Goal: Use online tool/utility: Use online tool/utility

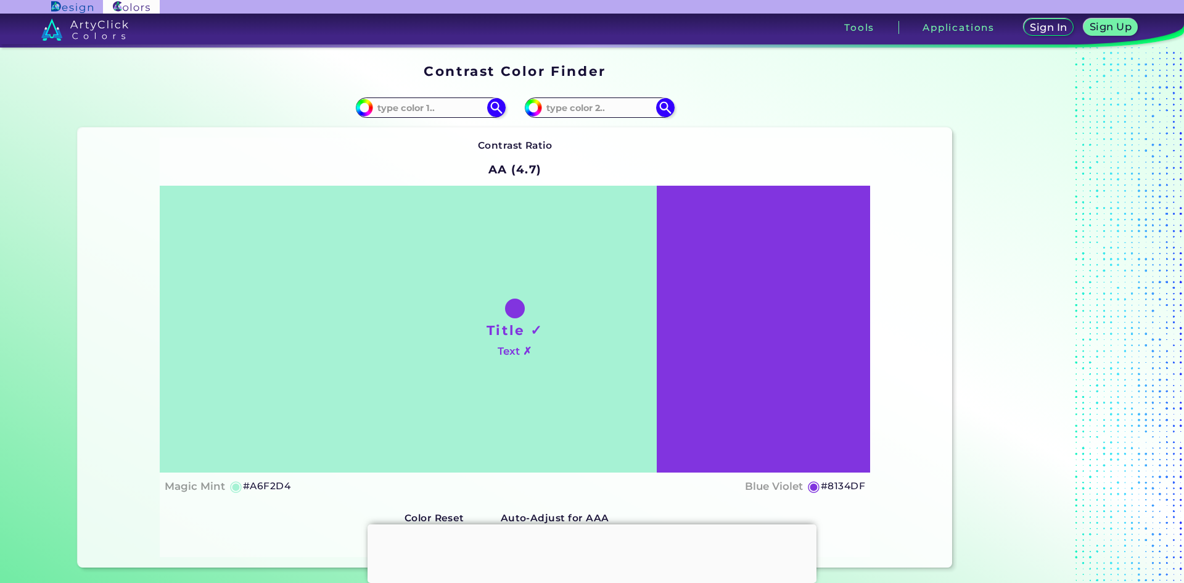
click at [270, 482] on h5 "#A6F2D4" at bounding box center [266, 486] width 47 height 16
click at [414, 105] on input at bounding box center [430, 107] width 115 height 17
click at [363, 110] on input "#a6f2d4" at bounding box center [362, 105] width 15 height 15
type input "#487a66"
type input "#487A66"
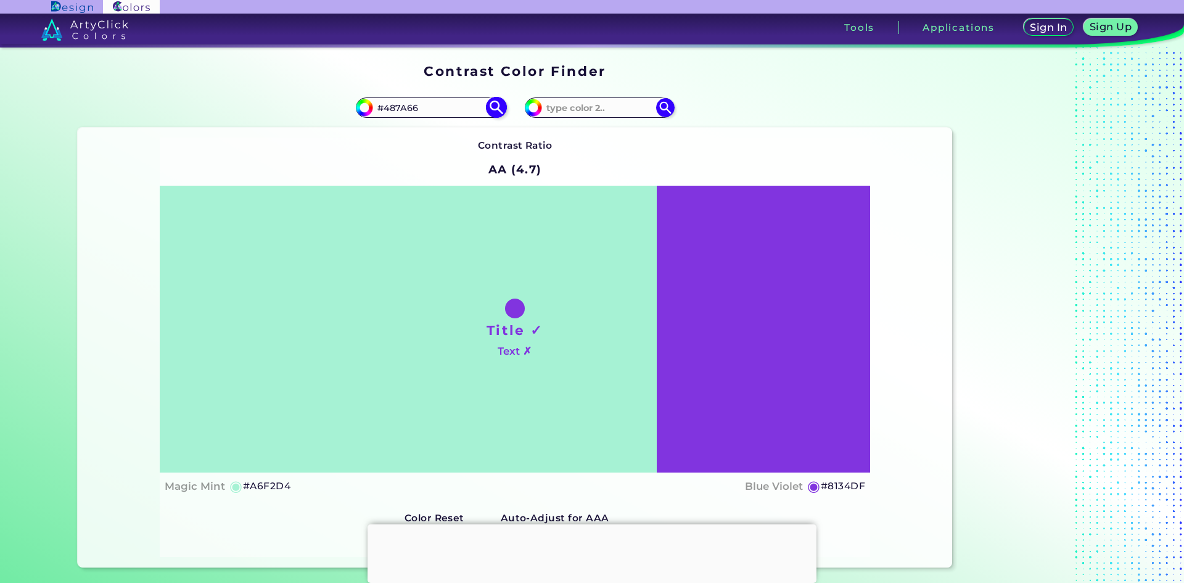
type input "#467763"
type input "#447461"
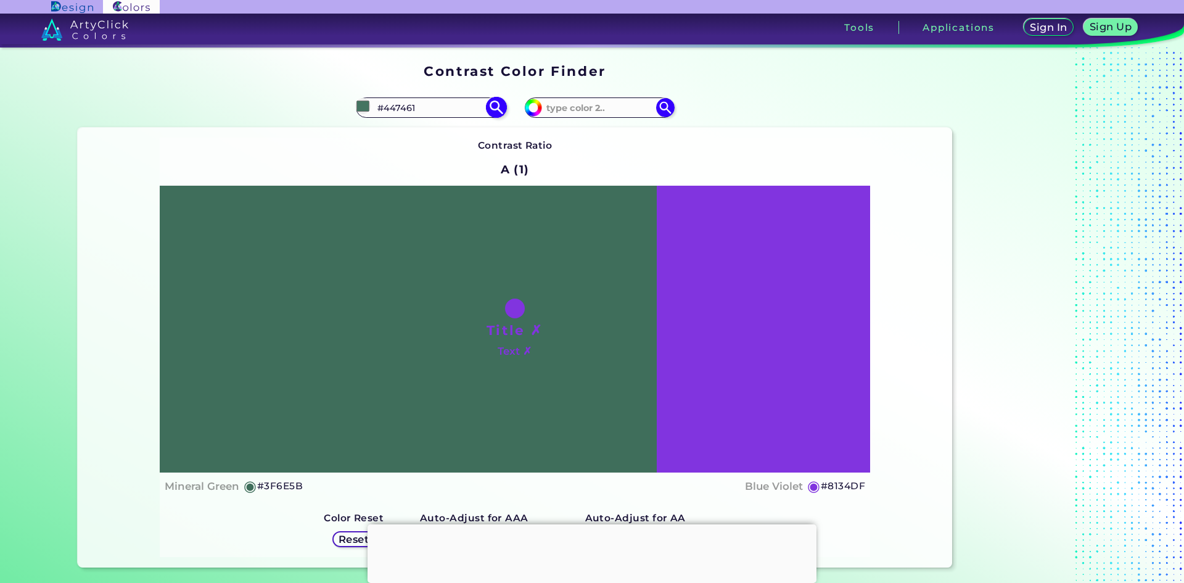
type input "#3f6e5b"
type input "#3F6E5B"
type input "#386151"
type input "#2d5243"
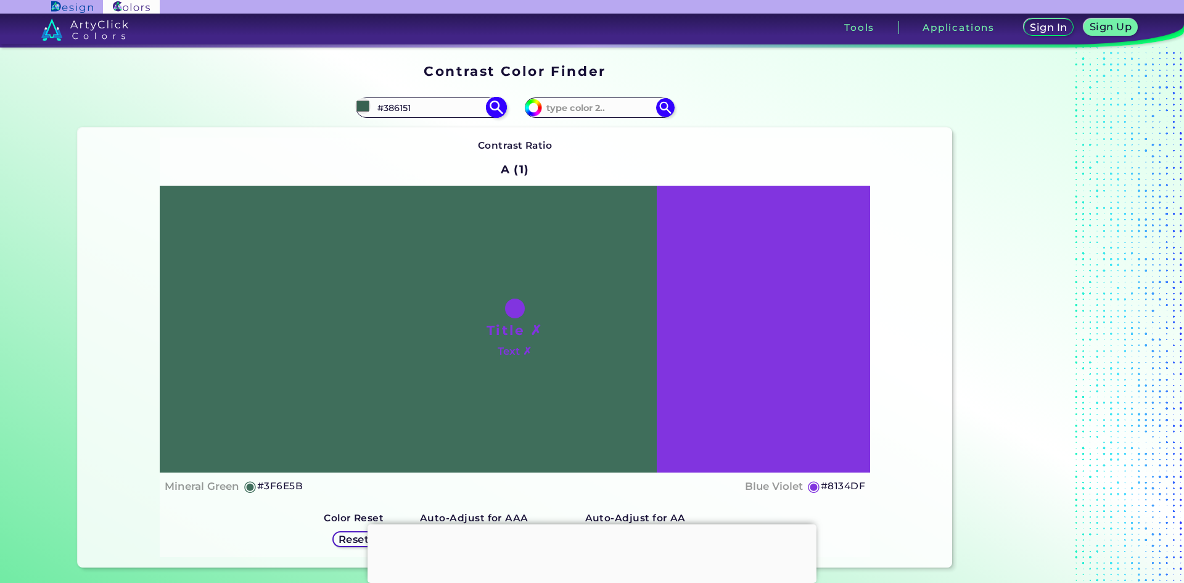
type input "#2D5243"
type input "#284d3e"
type input "#284D3E"
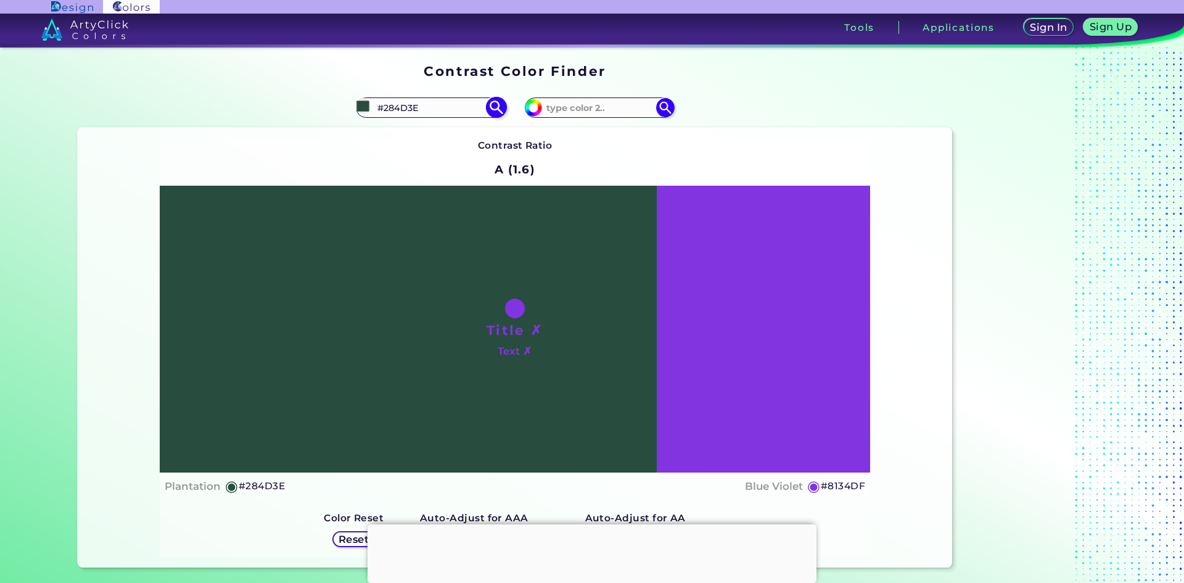
type input "#284d49"
type input "#284D49"
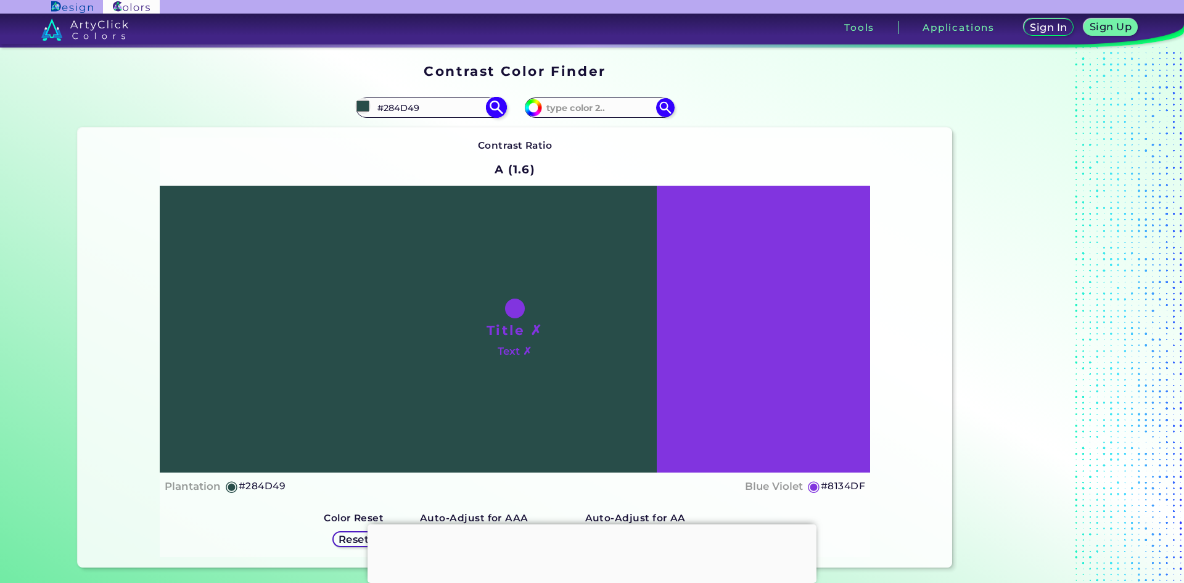
type input "#284d3f"
type input "#284D3F"
type input "#284d3d"
type input "#284D3D"
type input "#284d3c"
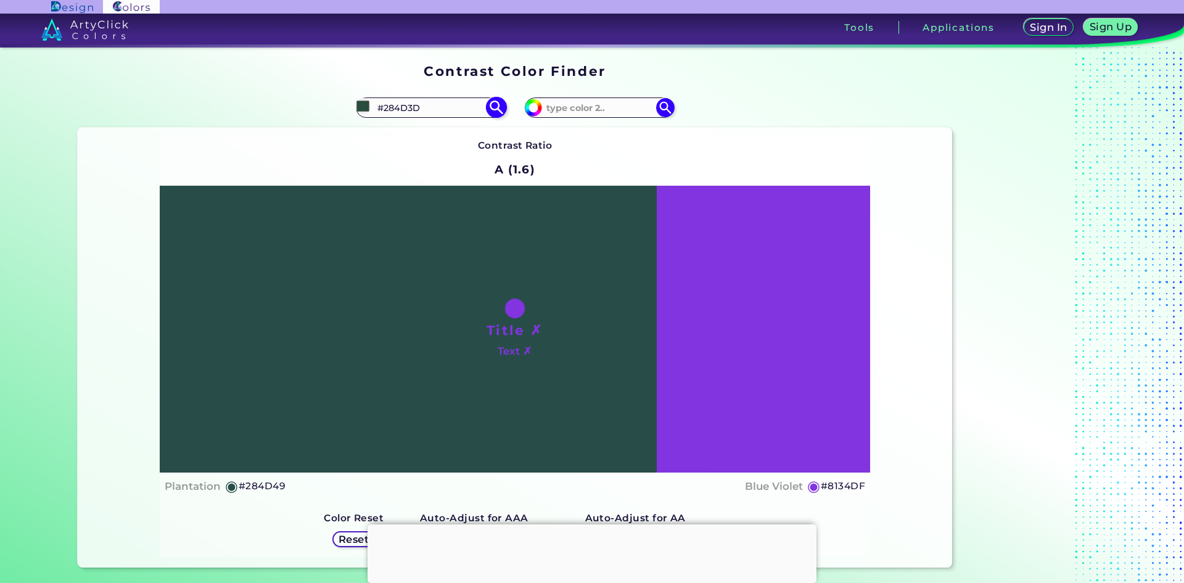
type input "#284D3C"
type input "#284d3a"
type input "#284D3A"
type input "#284d36"
type input "#284D36"
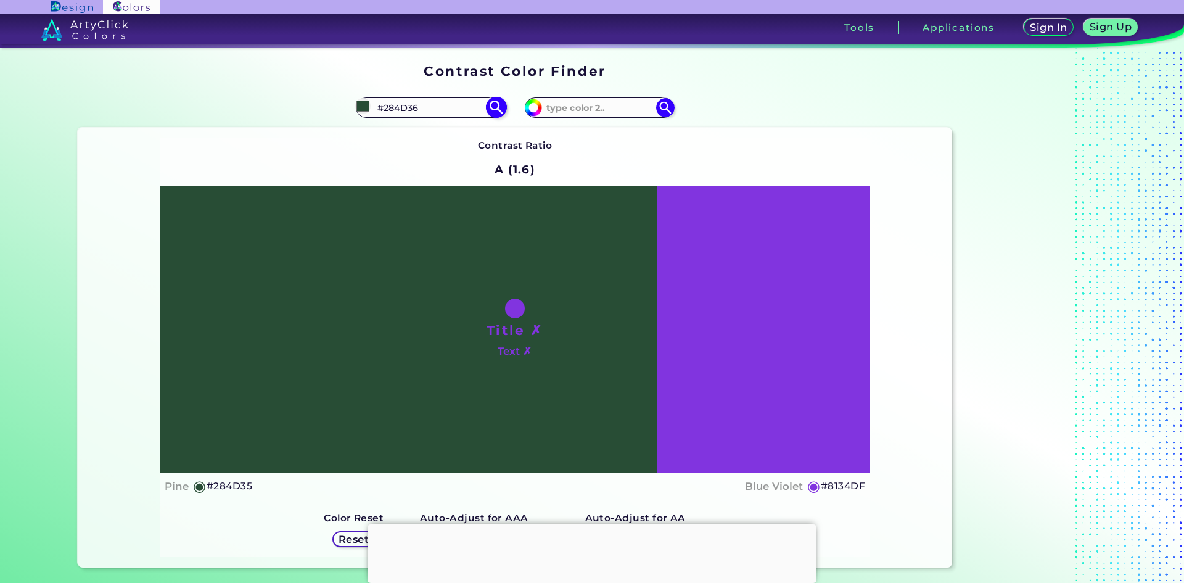
type input "#284d2f"
type input "#284D2F"
type input "#394d28"
type input "#394D28"
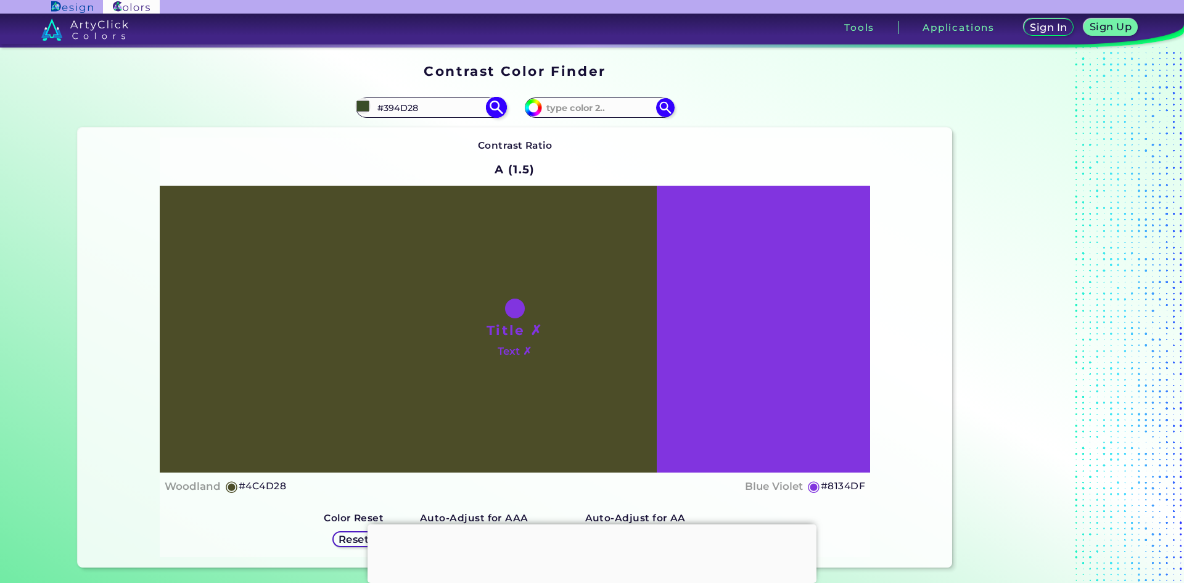
type input "#4d4728"
type input "#4D4728"
type input "#4d2c28"
type input "#4D2C28"
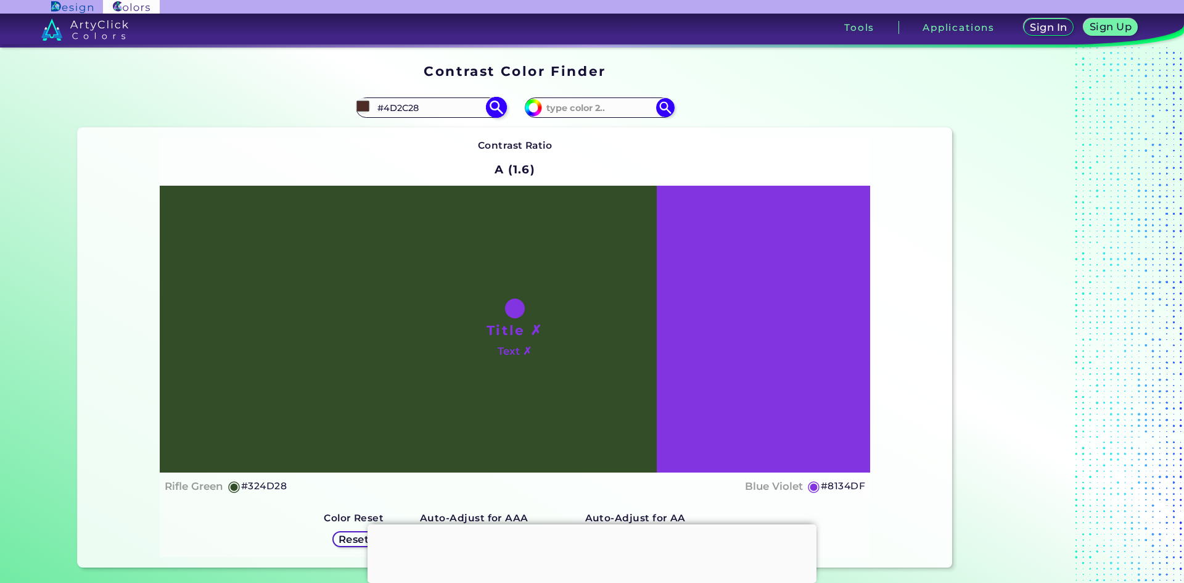
type input "#324d28"
type input "#324D28"
type input "#284d41"
type input "#284D41"
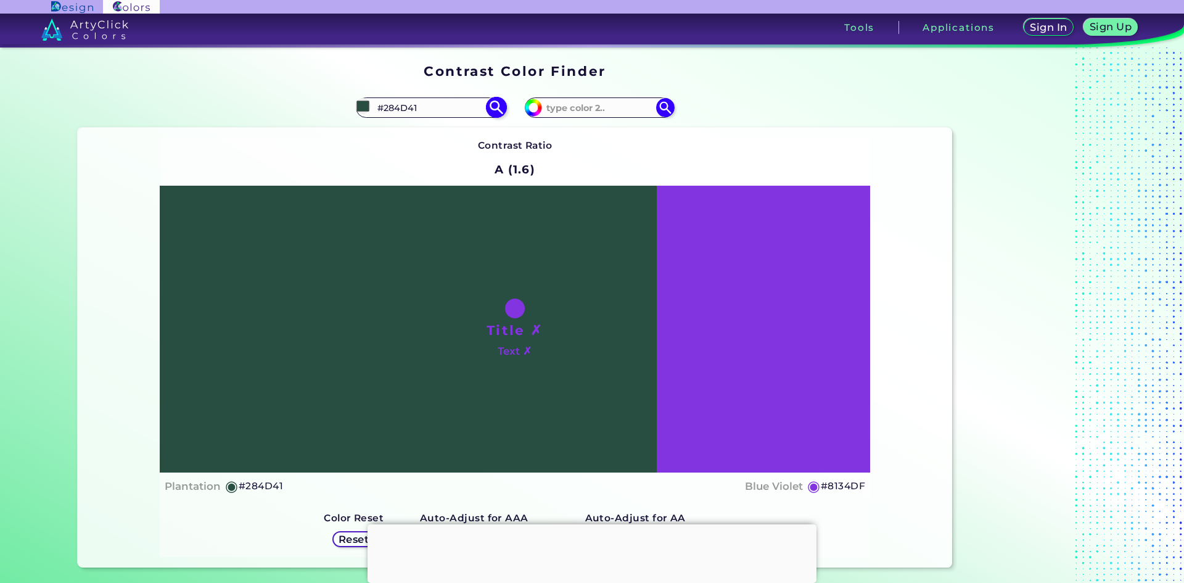
type input "#282d4d"
type input "#282D4D"
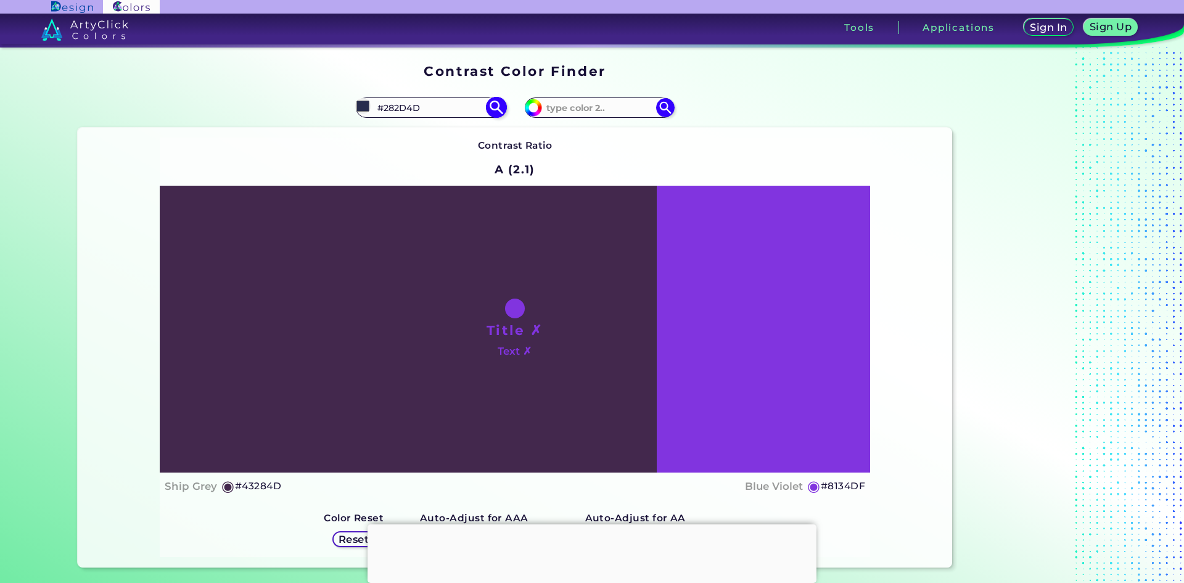
type input "#43284d"
type input "#43284D"
type input "#49284d"
type input "#49284D"
type input "#4d2841"
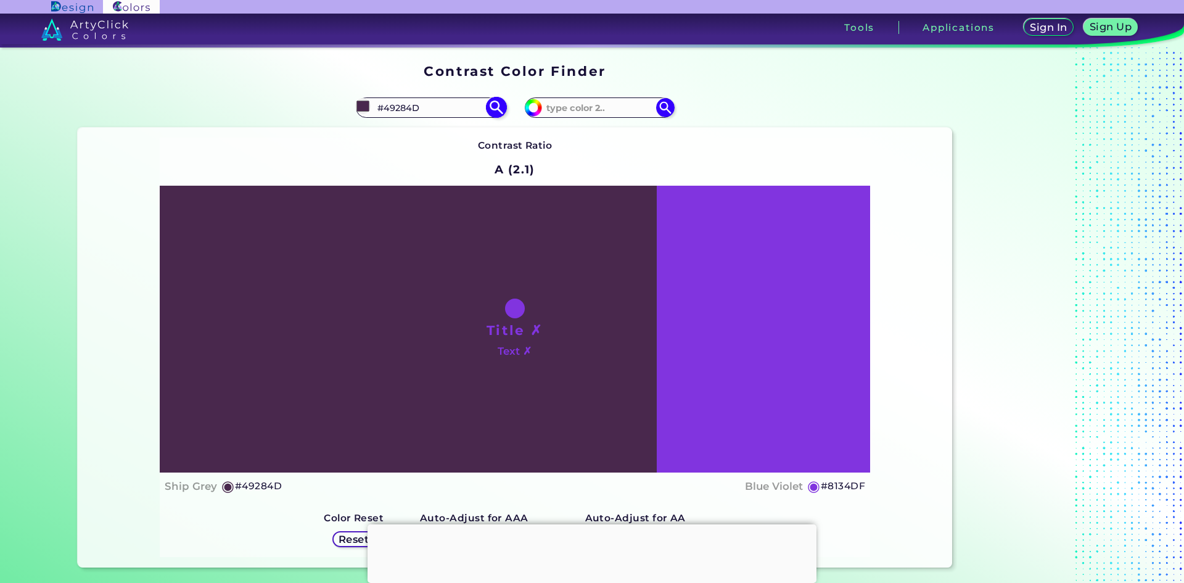
type input "#4D2841"
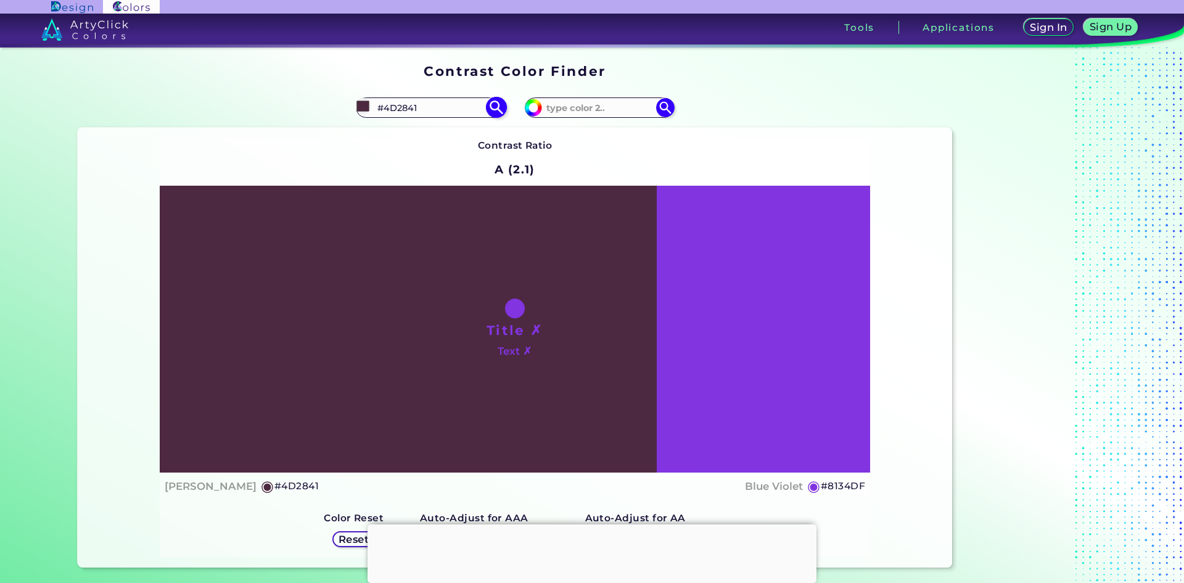
type input "#4d2835"
type input "#4D2835"
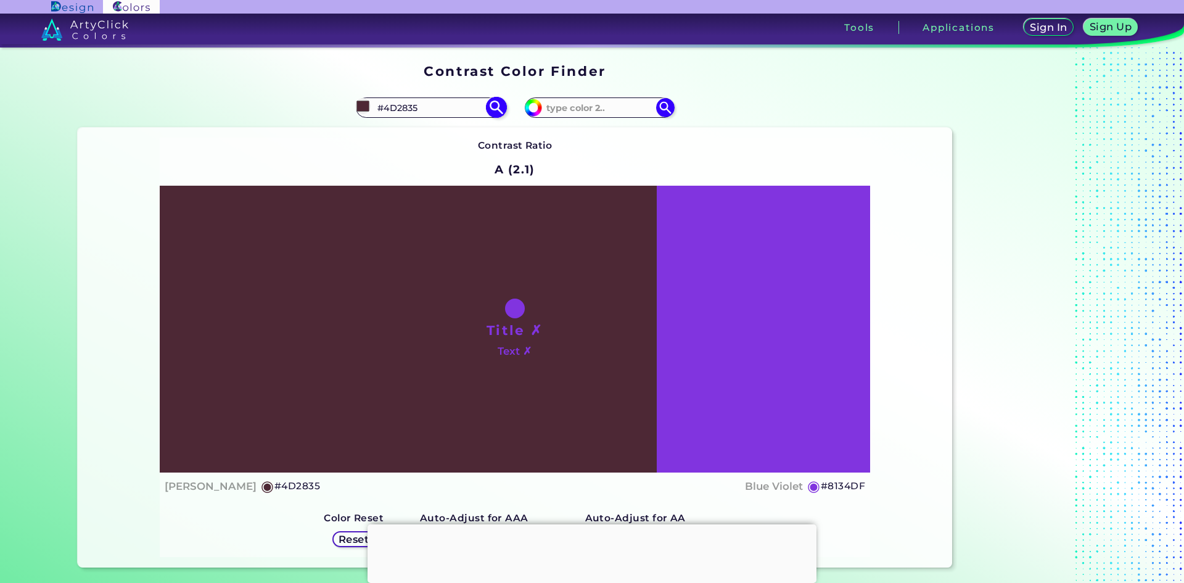
type input "#4d283f"
type input "#4D283F"
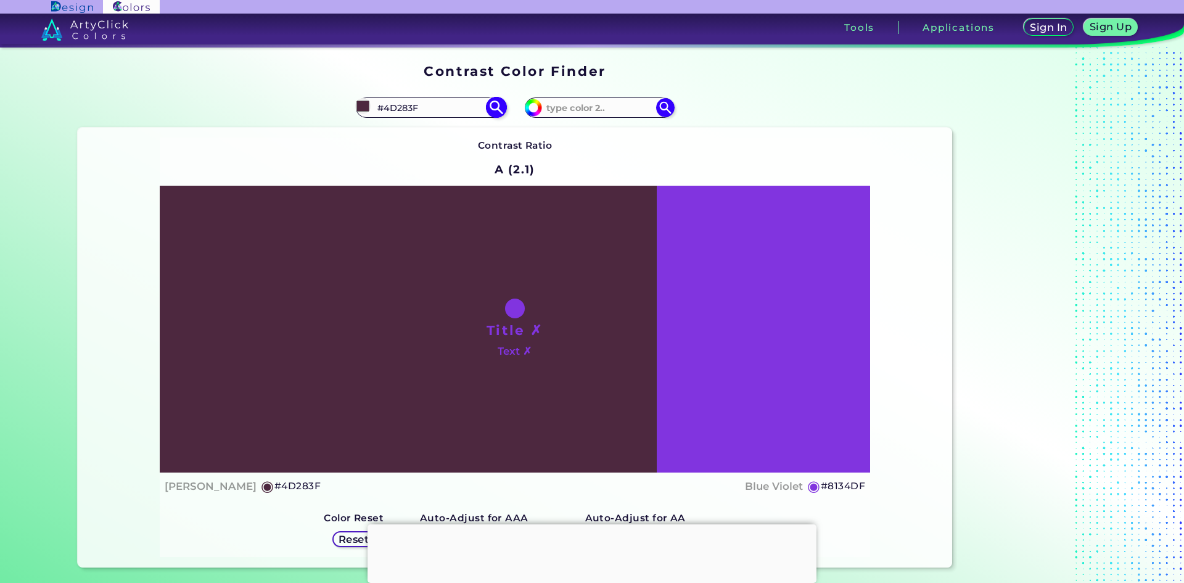
type input "#4d2845"
type input "#4D2845"
type input "#593150"
type input "#5a3051"
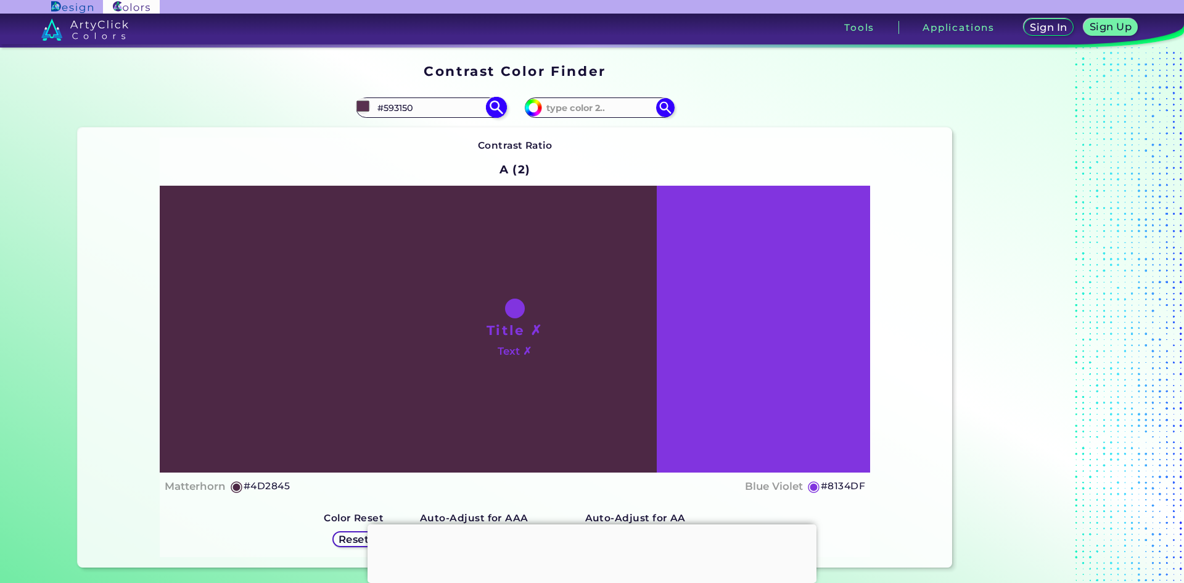
type input "#5A3051"
type input "#603457"
type input "#633659"
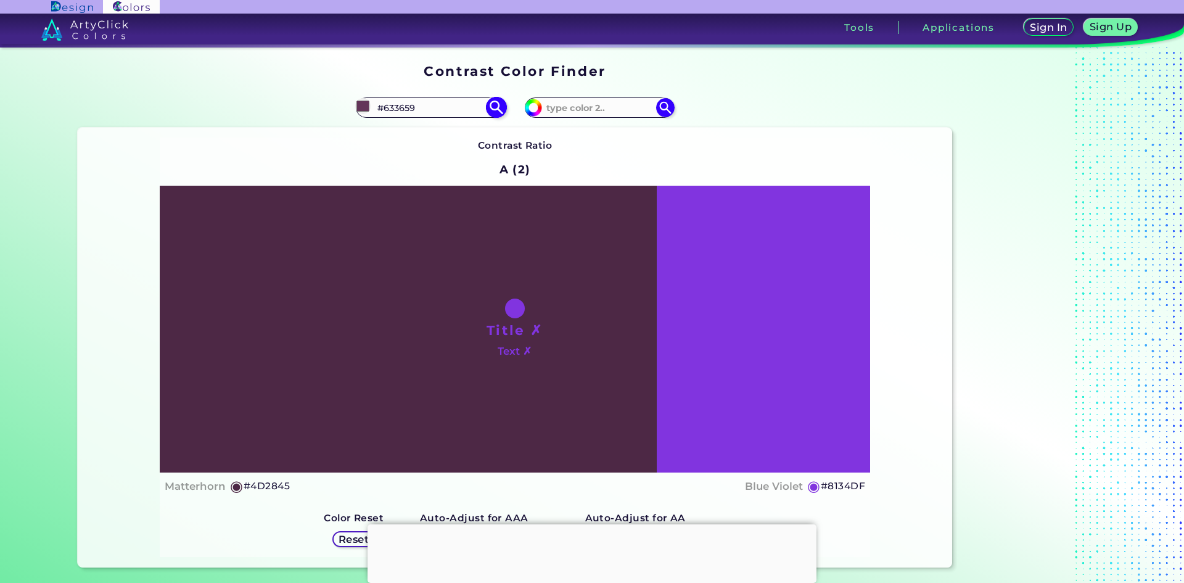
type input "#714167"
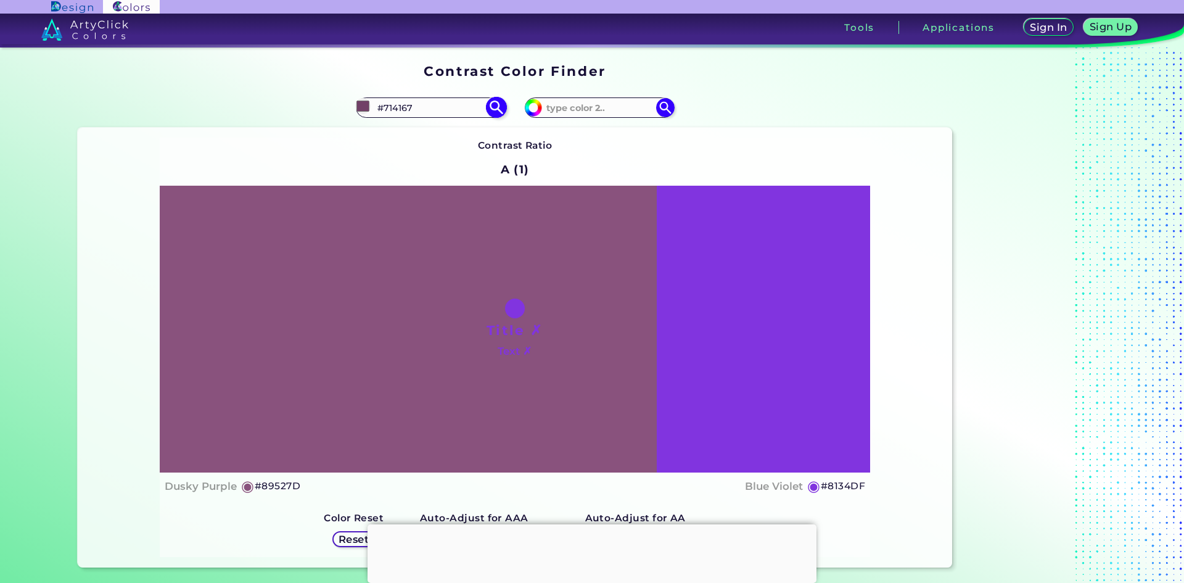
type input "#b375a6"
type input "#B375A6"
type input "#f0ade1"
type input "#F0ADE1"
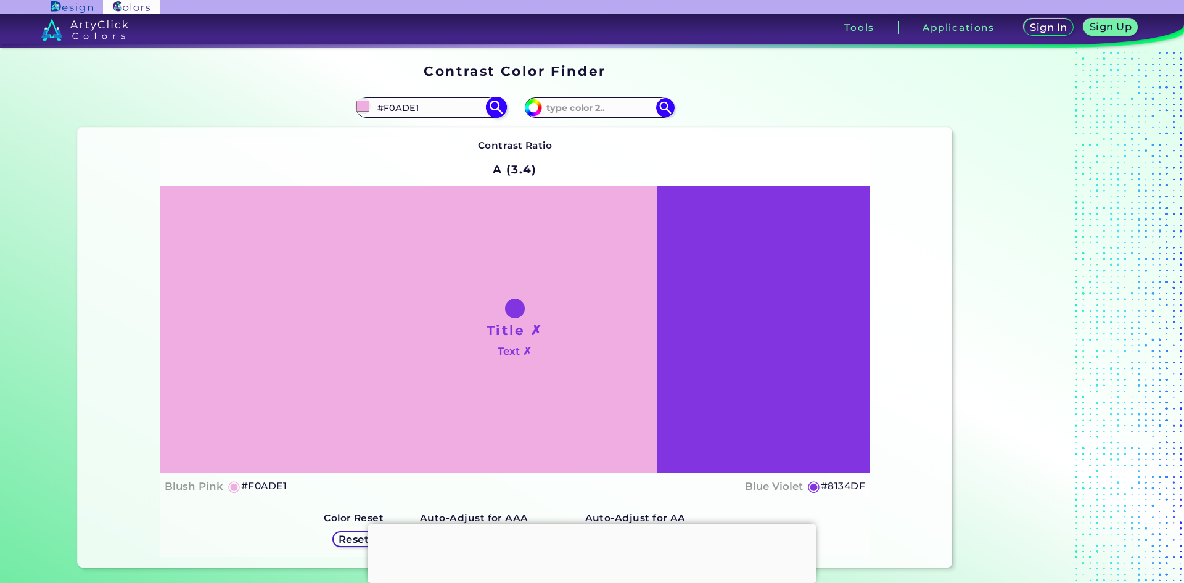
type input "#eeaadf"
type input "#EEAADF"
type input "#eca7dd"
type input "#ECA7DD"
type input "#eaa9dc"
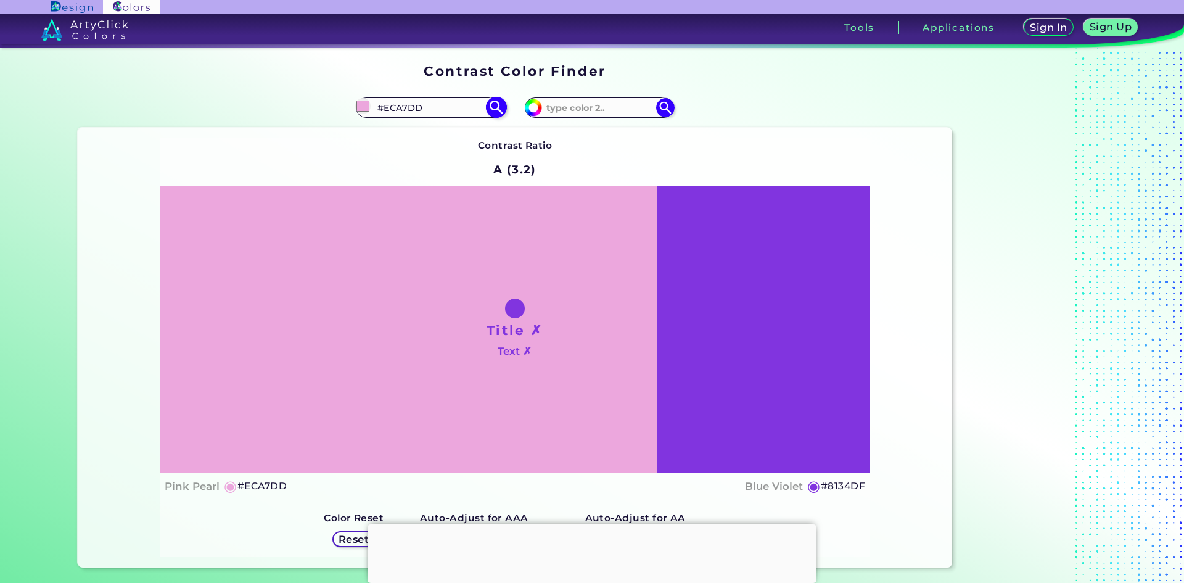
type input "#EAA9DC"
type input "#e8a6da"
type input "#E8A6DA"
type input "#e7a6d9"
type input "#E7A6D9"
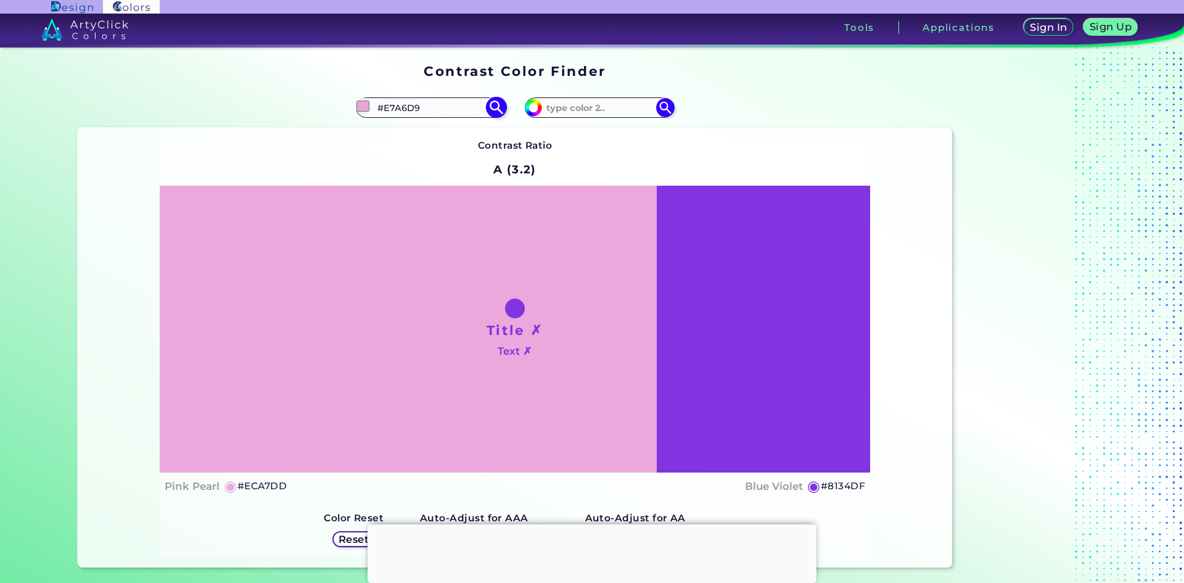
type input "#e8abdb"
type input "#E8ABDB"
type input "#e6adda"
type input "#E6ADDA"
type input "#e7b1db"
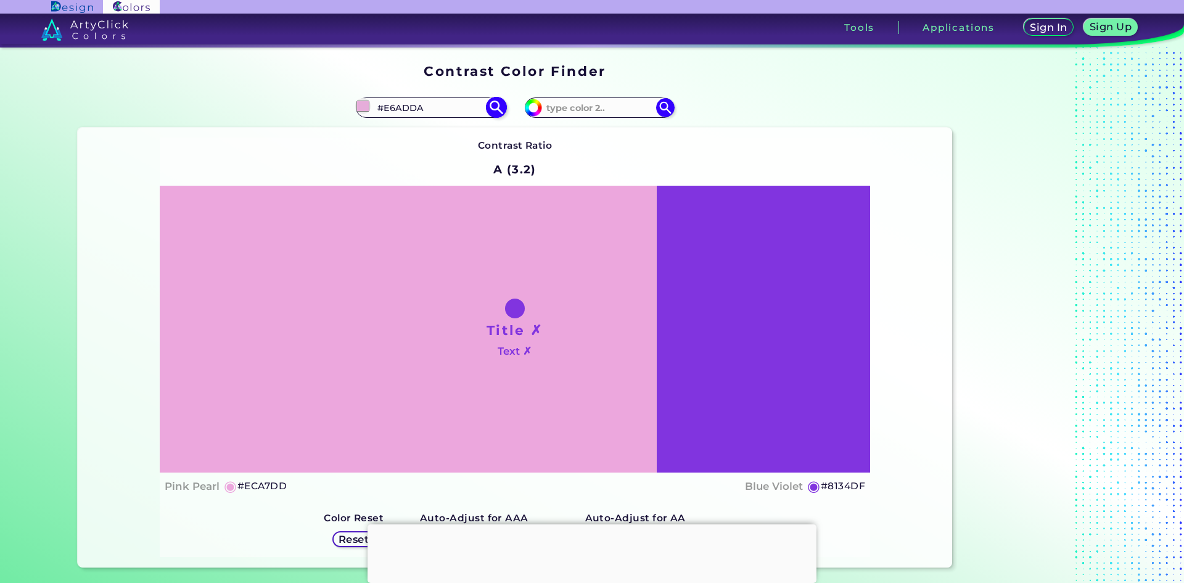
type input "#E7B1DB"
type input "#e6b2db"
type input "#E6B2DB"
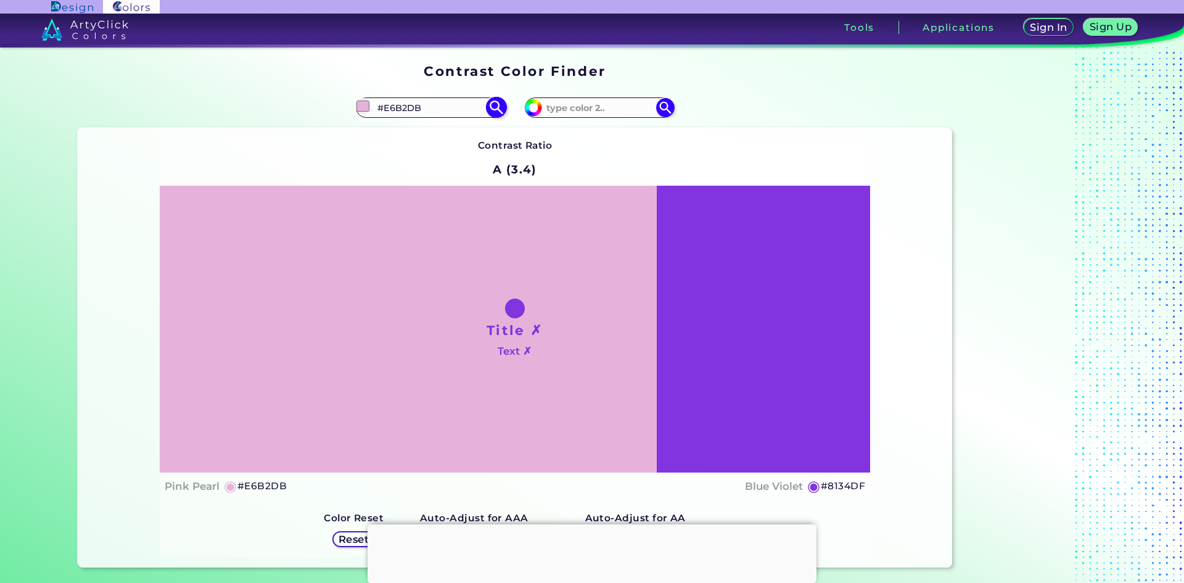
type input "#e6b3da"
type input "#E6B3DA"
type input "#e5b3da"
type input "#E5B3DA"
type input "#e6b3da"
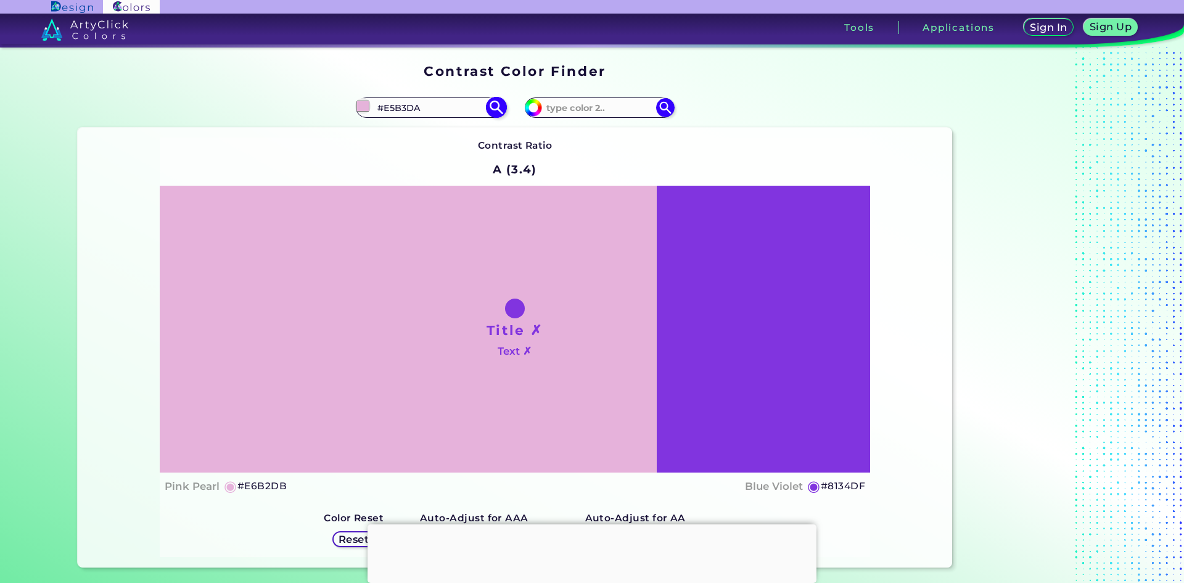
type input "#E6B3DA"
type input "#e6b7dc"
type input "#E6B7DC"
type input "#e9bade"
type input "#E9BADE"
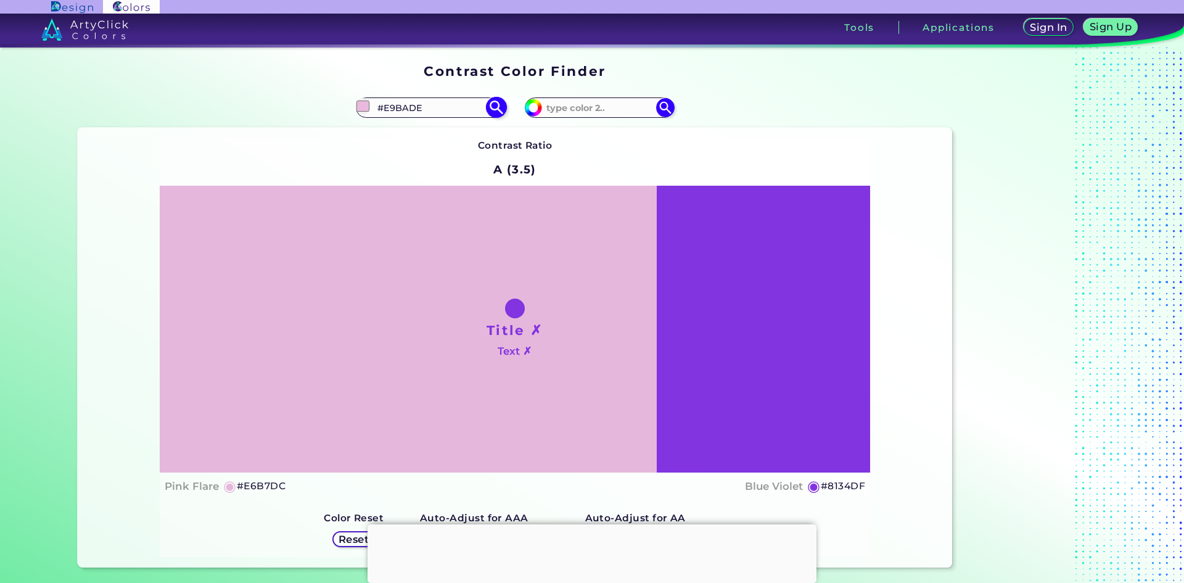
type input "#e9b9df"
type input "#E9B9DF"
type input "#ecc0e3"
type input "#ECC0E3"
type input "#edc0e3"
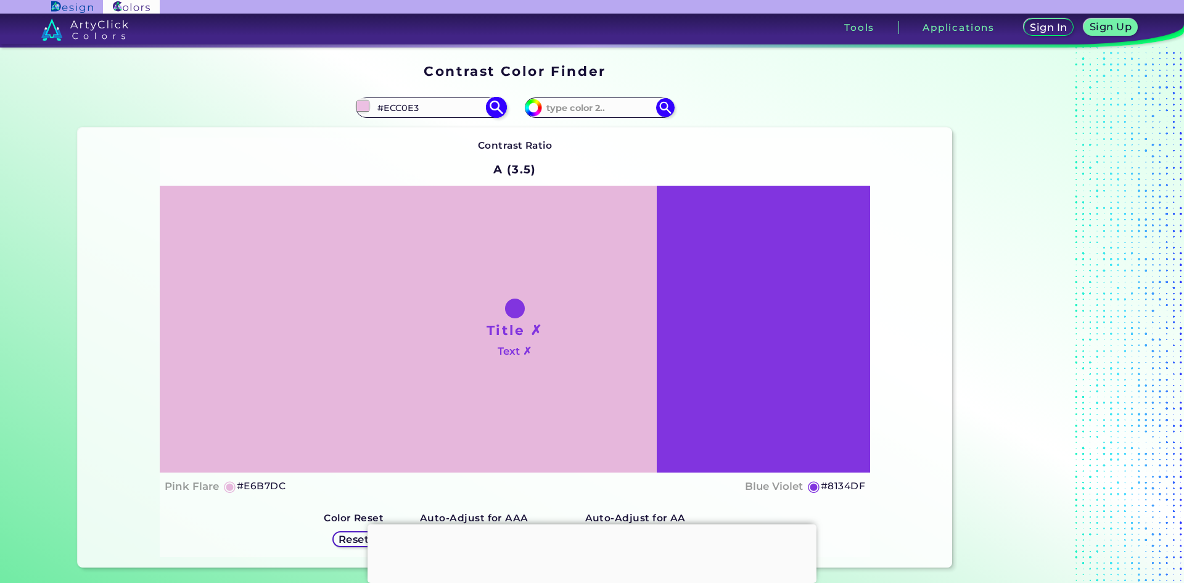
type input "#EDC0E3"
type input "#efc2e6"
type input "#EFC2E6"
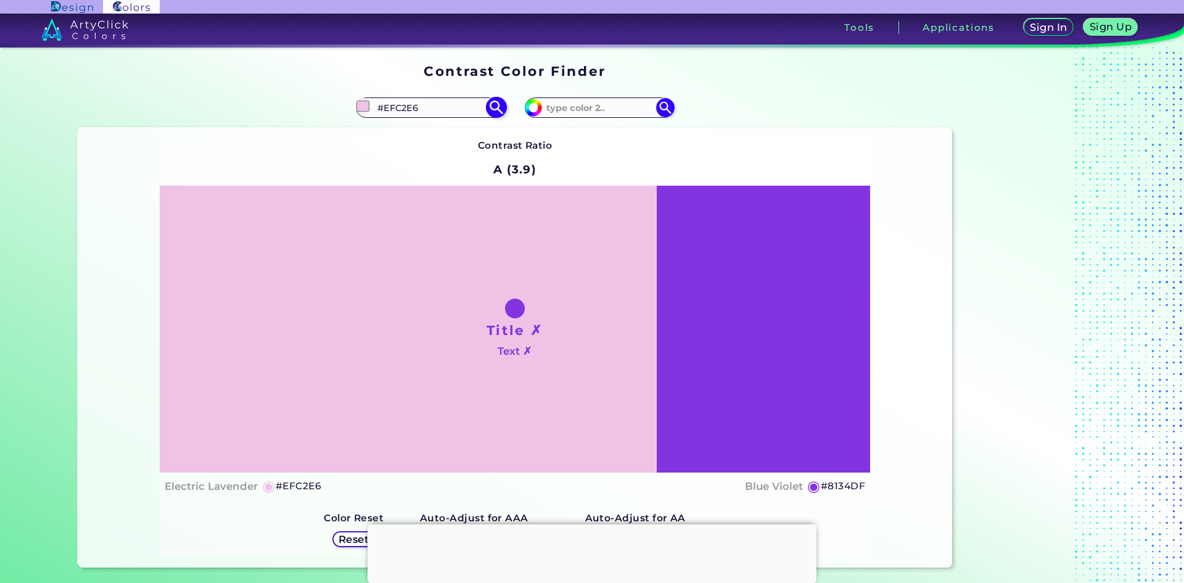
type input "#f2c5e8"
type input "#F2C5E8"
type input "#f3c8ea"
type input "#F3C8EA"
type input "#f5c7eb"
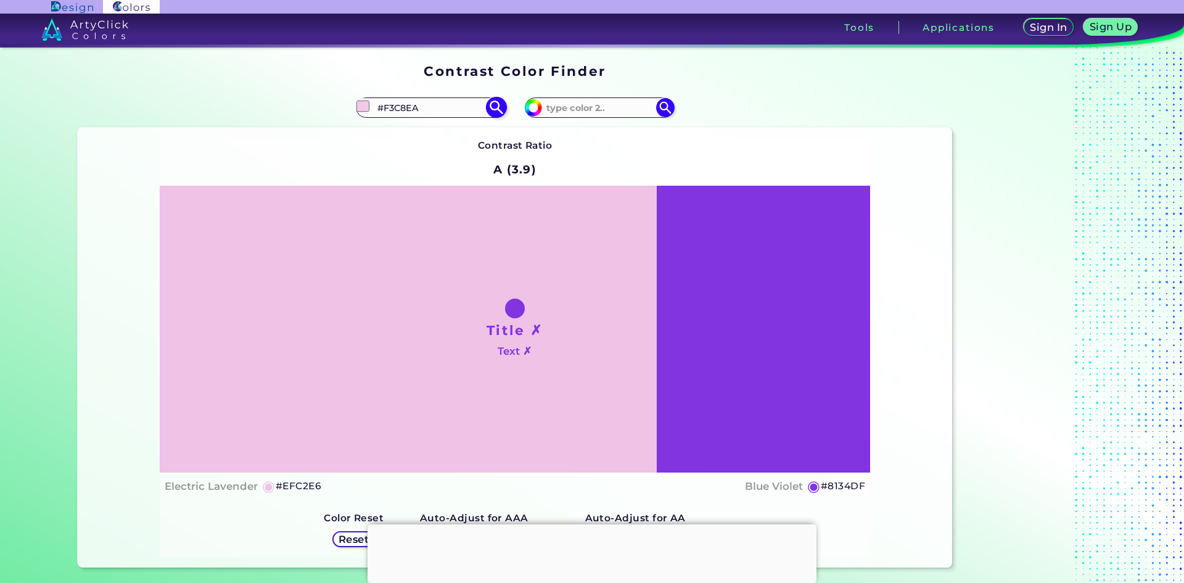
type input "#F5C7EB"
type input "#f7caed"
type input "#F7CAED"
type input "#f9cdf0"
type input "#F9CDF0"
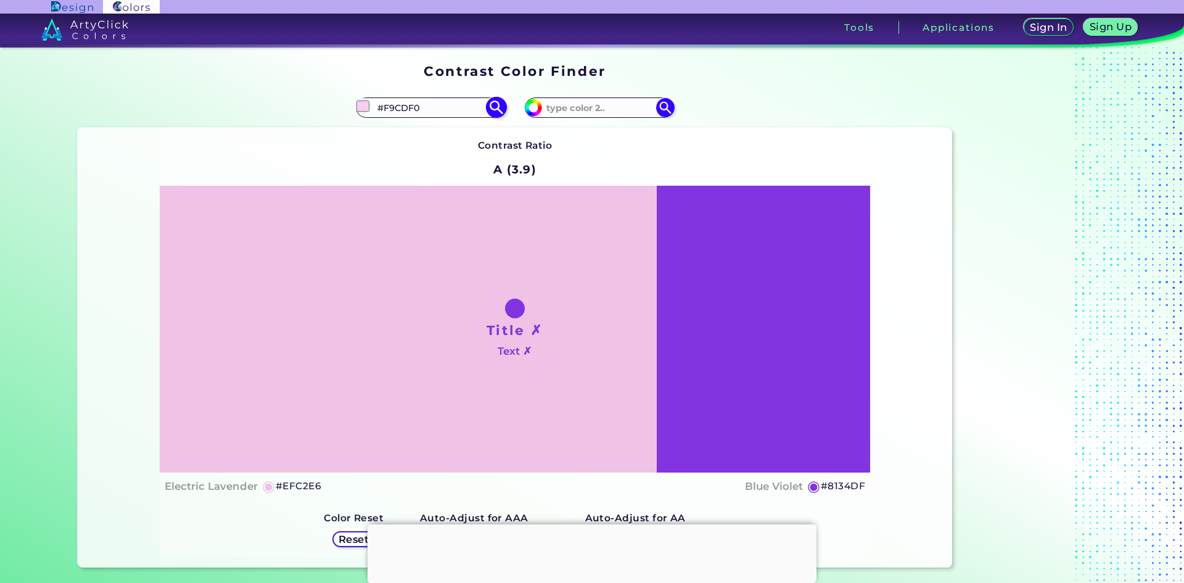
type input "#ffd1f5"
type input "#FFD1F5"
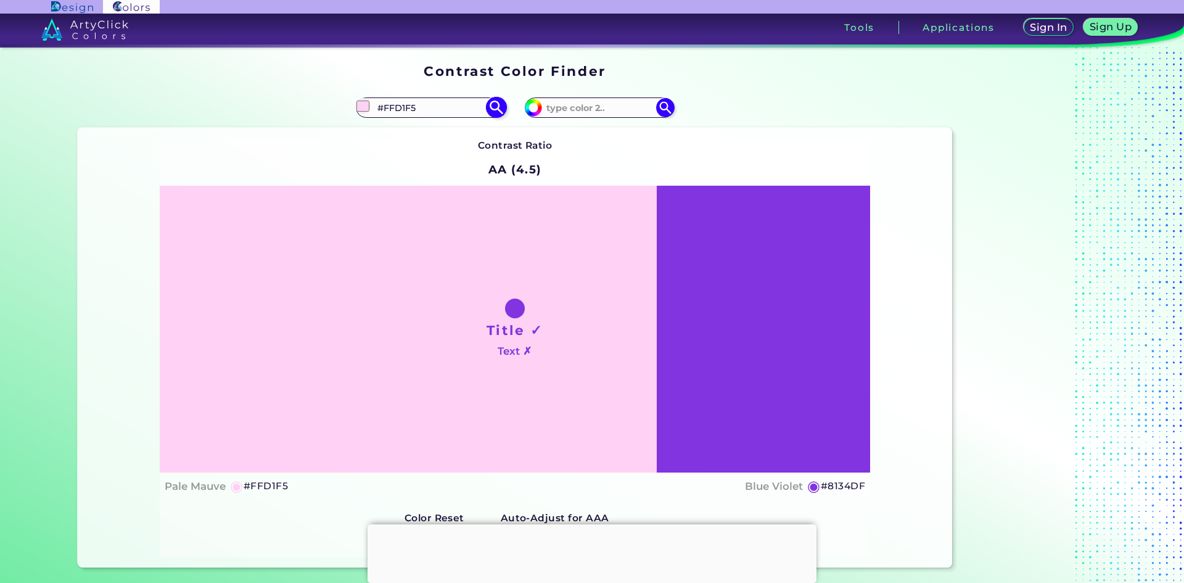
type input "#fed2f5"
type input "#FED2F5"
type input "#ffd1f5"
type input "#FFD1F5"
type input "#ffd6f6"
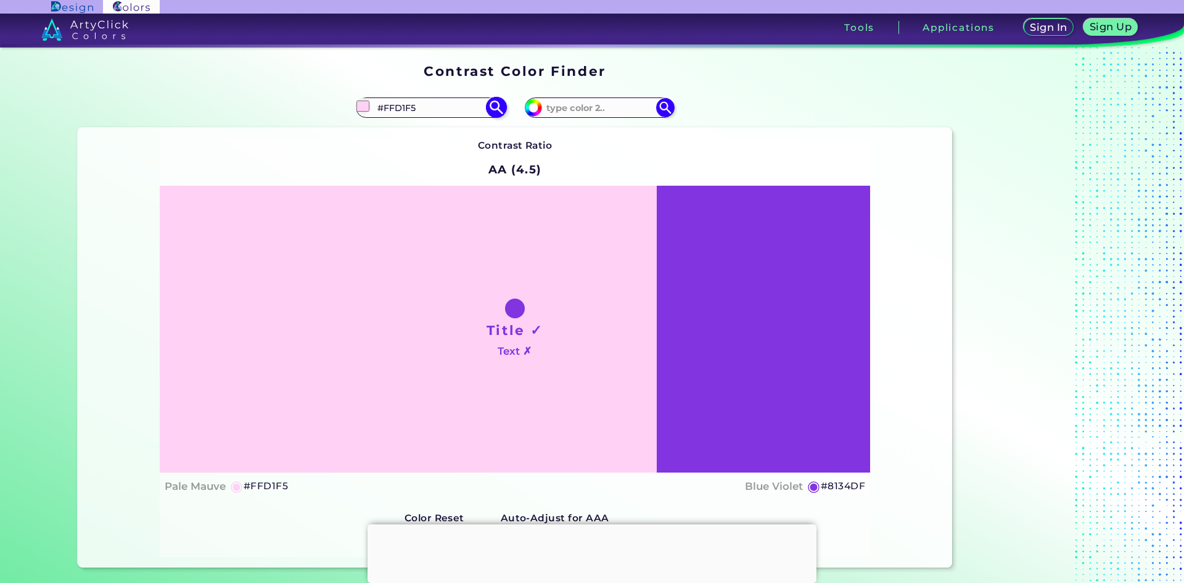
type input "#FFD6F6"
type input "#fed7f6"
type input "#FED7F6"
type input "#fedcf7"
type input "#FEDCF7"
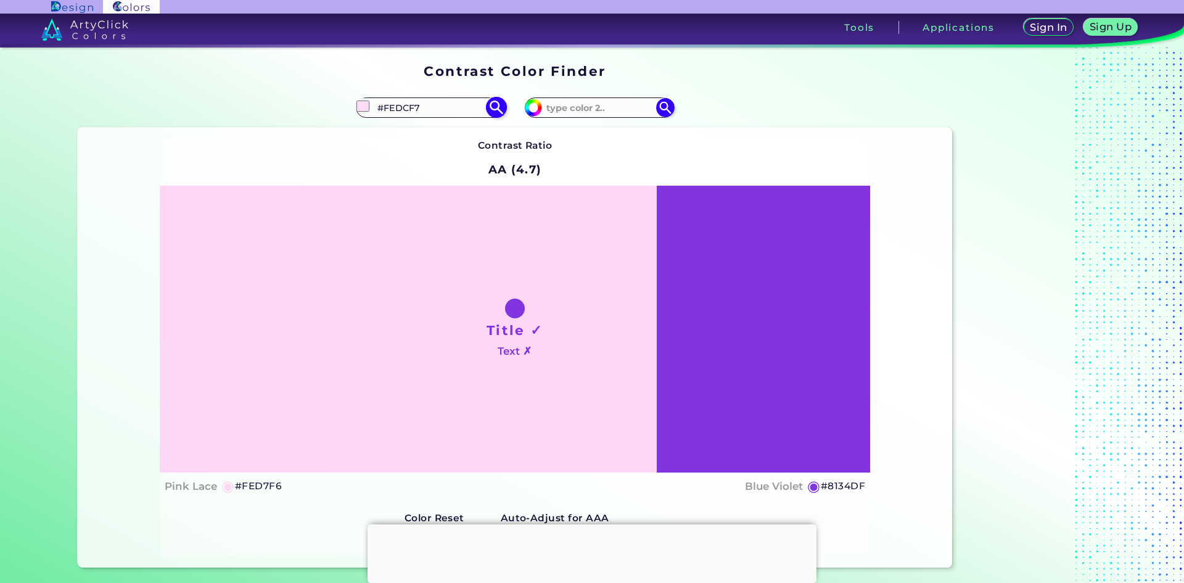
type input "#ffdbf7"
type input "#FFDBF7"
type input "#ffe0f8"
type input "#FFE0F8"
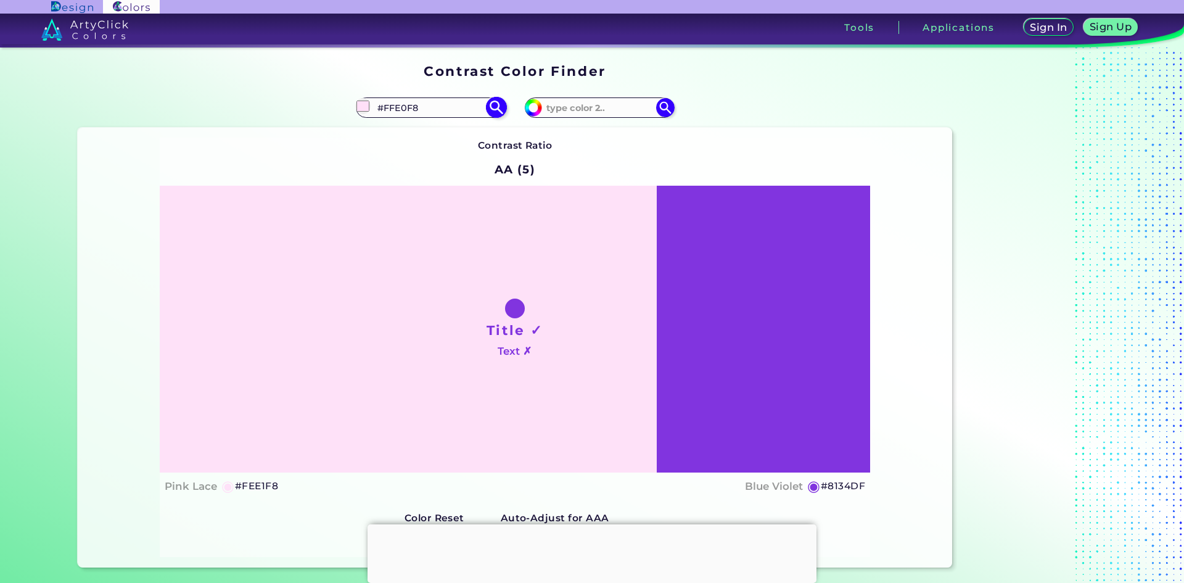
type input "#fee1f8"
type input "#FEE1F8"
type input "#ffe5f9"
type input "#FFE5F9"
type input "#fee1f8"
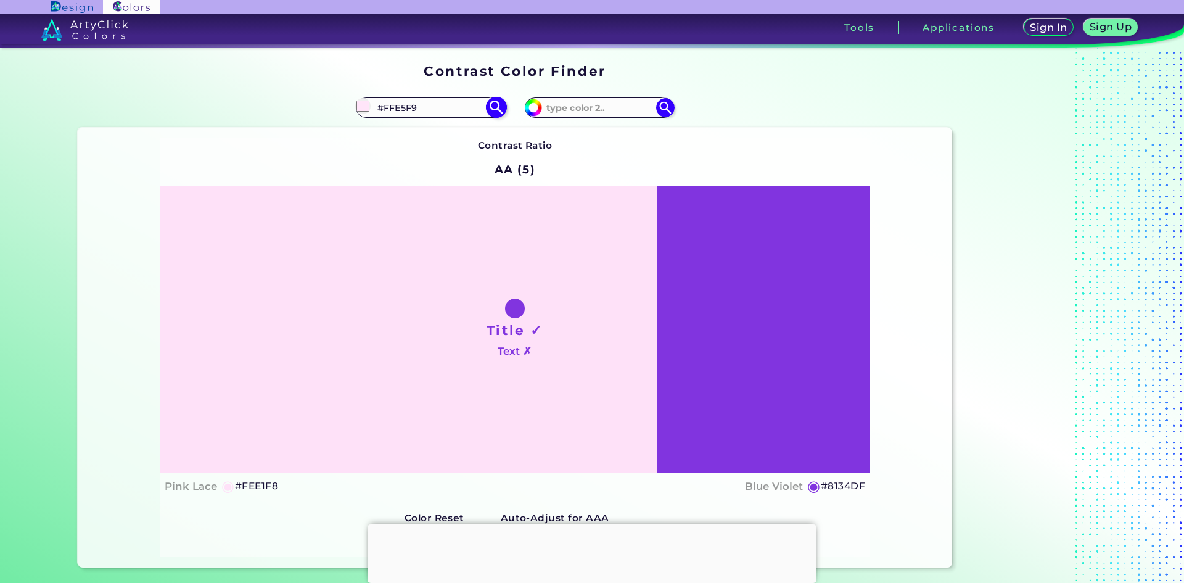
type input "#FEE1F8"
type input "#ffe5f9"
type input "#FFE5F9"
type input "#ffe5f9"
